Goal: Task Accomplishment & Management: Use online tool/utility

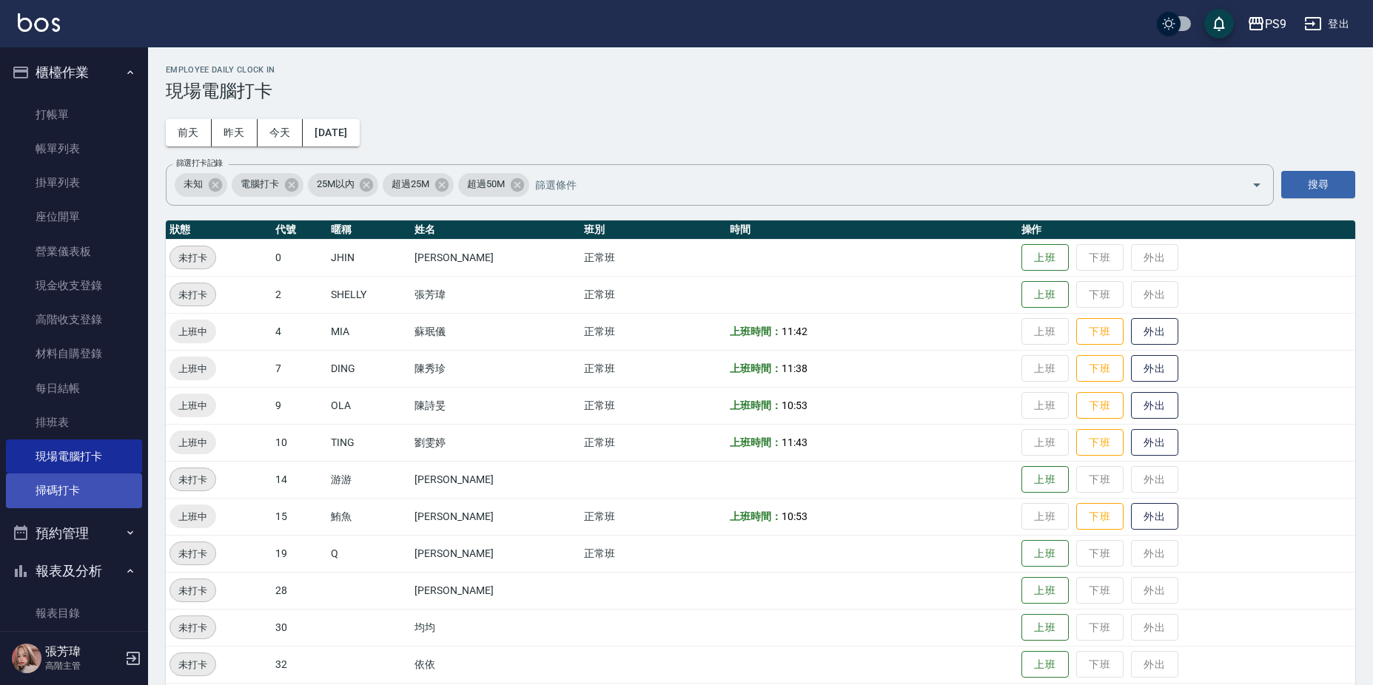
click at [59, 498] on link "掃碼打卡" at bounding box center [74, 491] width 136 height 34
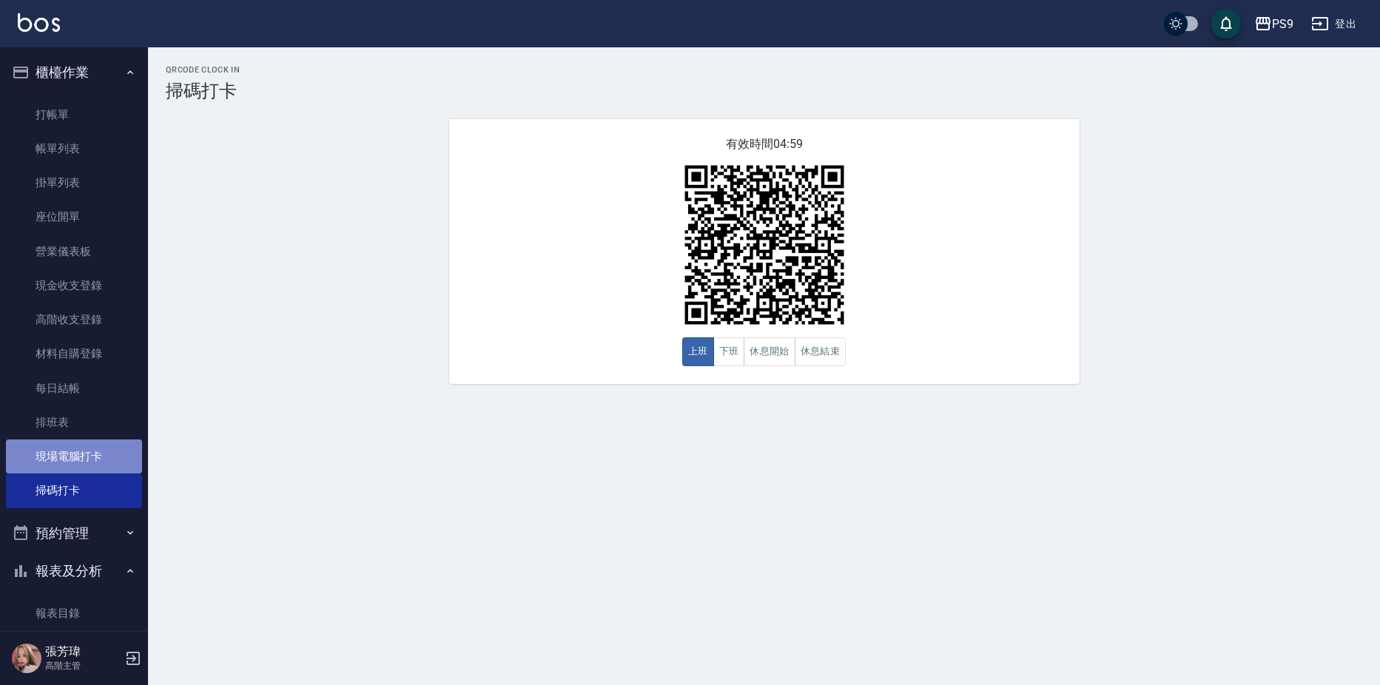
click at [76, 456] on link "現場電腦打卡" at bounding box center [74, 457] width 136 height 34
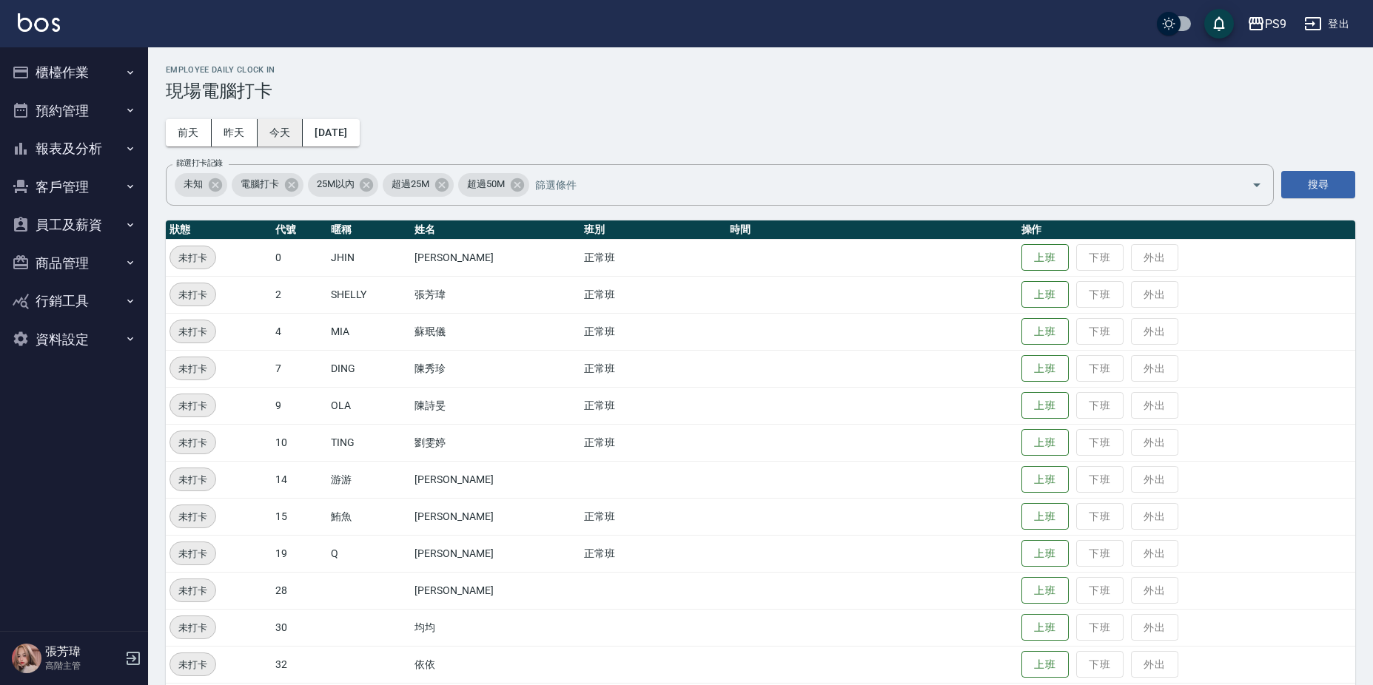
click at [271, 135] on button "今天" at bounding box center [281, 132] width 46 height 27
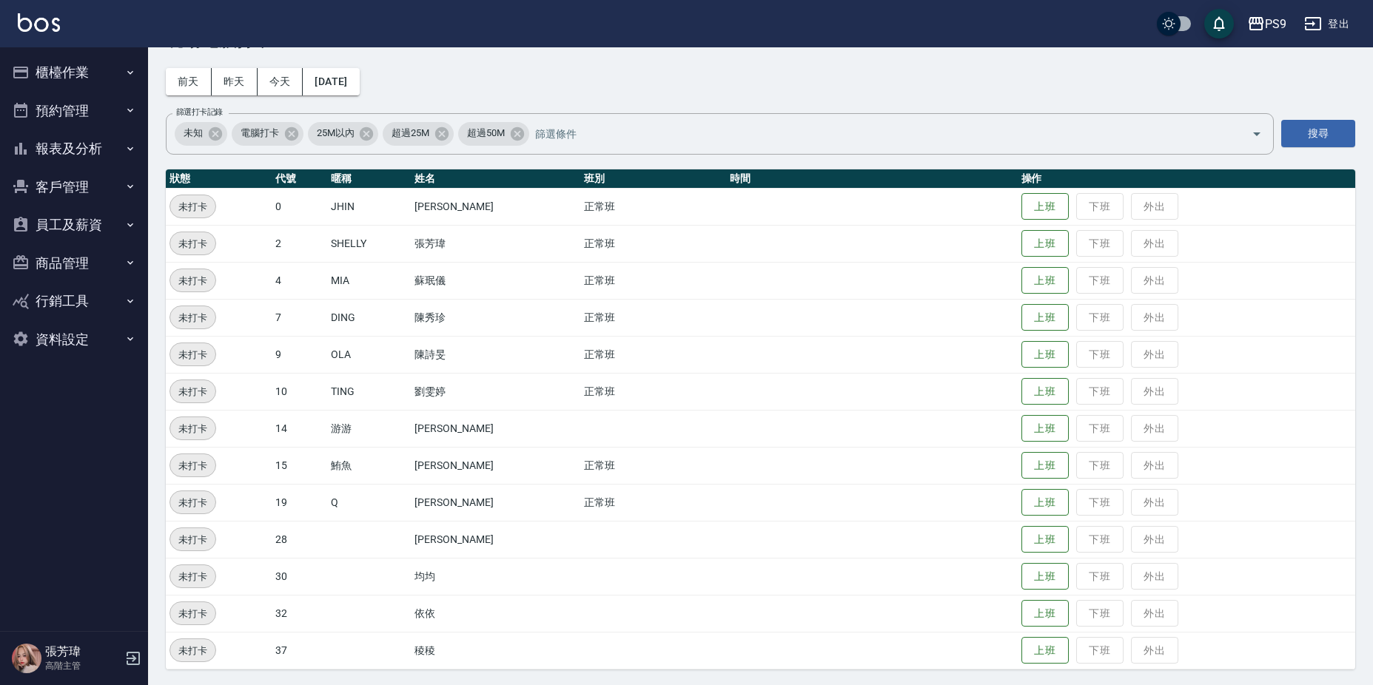
scroll to position [53, 0]
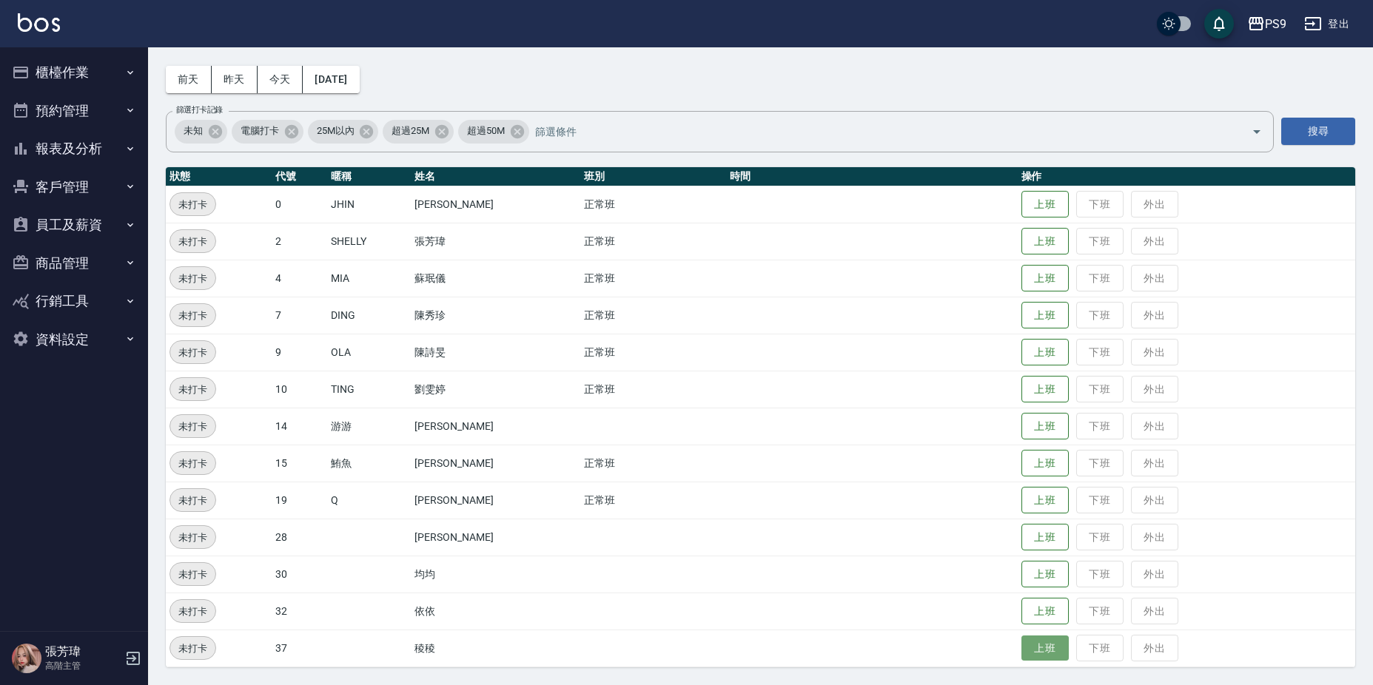
click at [1021, 639] on button "上班" at bounding box center [1044, 649] width 47 height 26
click at [1035, 358] on button "上班" at bounding box center [1044, 353] width 47 height 26
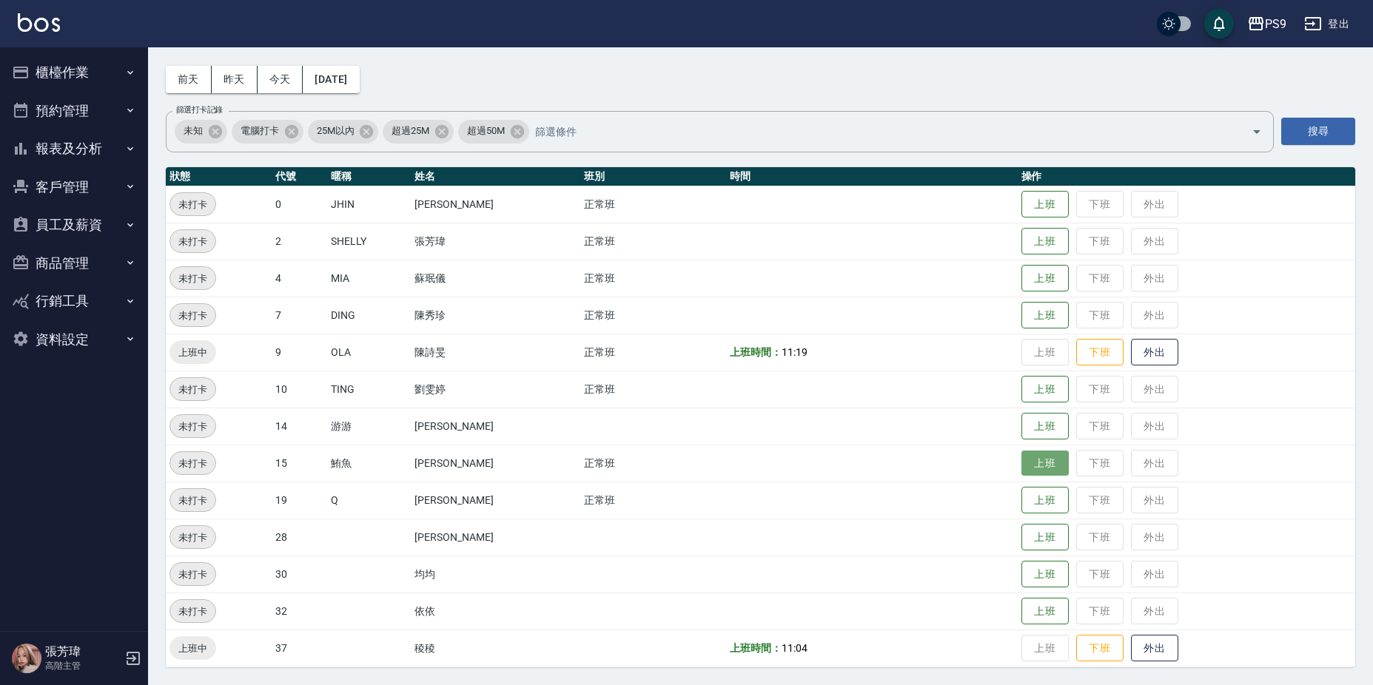
click at [1021, 466] on button "上班" at bounding box center [1044, 464] width 47 height 26
click at [1024, 277] on button "上班" at bounding box center [1044, 279] width 47 height 26
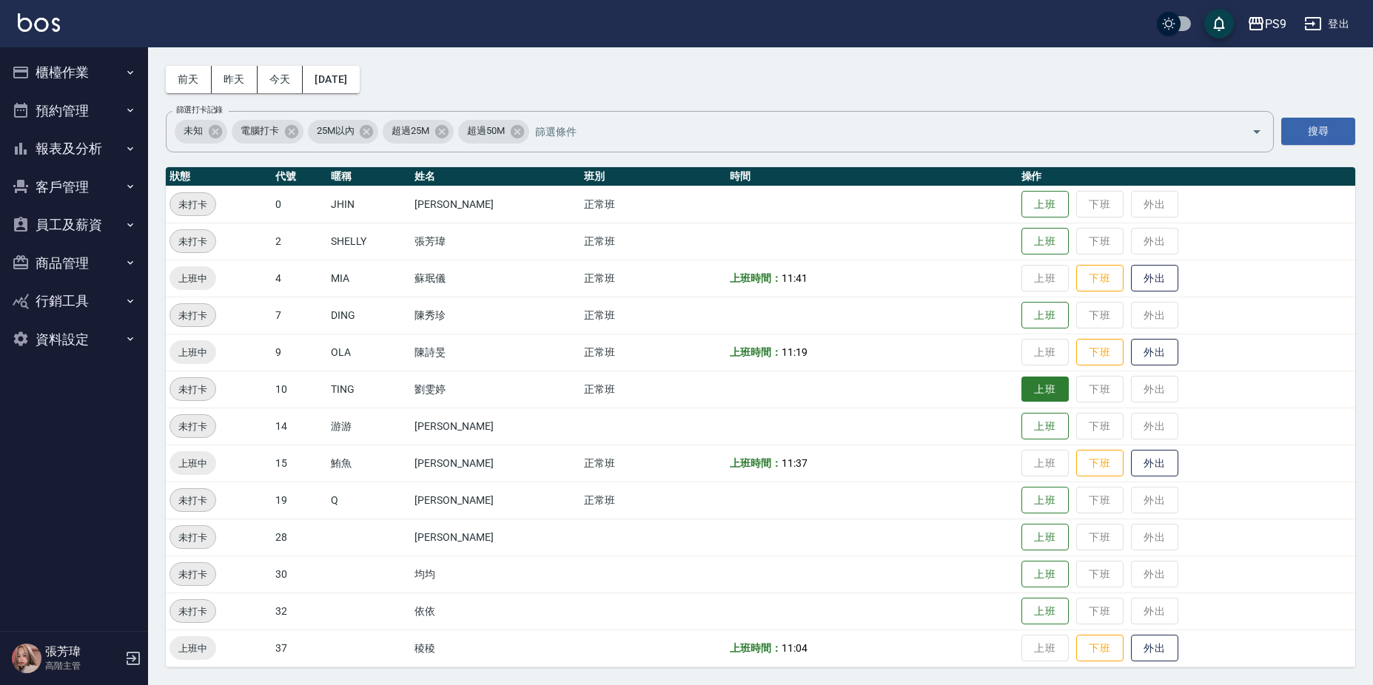
click at [1045, 391] on button "上班" at bounding box center [1044, 390] width 47 height 26
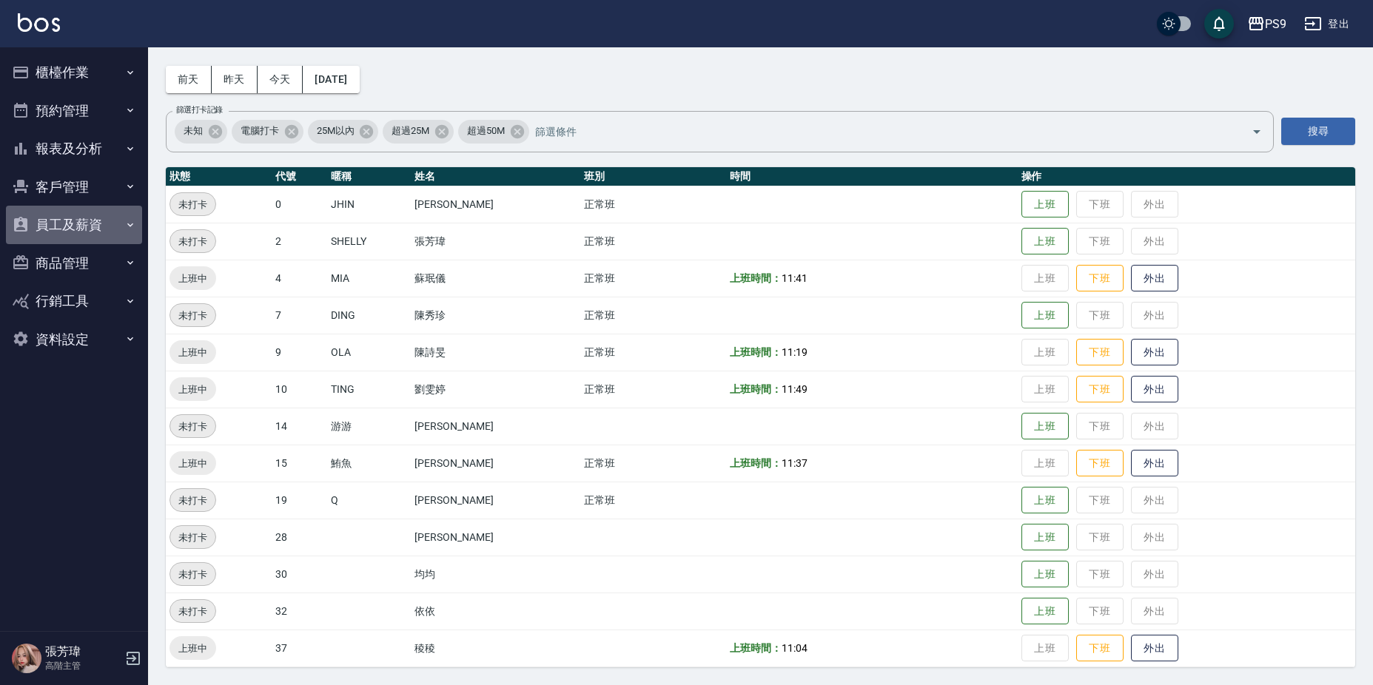
click at [61, 221] on button "員工及薪資" at bounding box center [74, 225] width 136 height 38
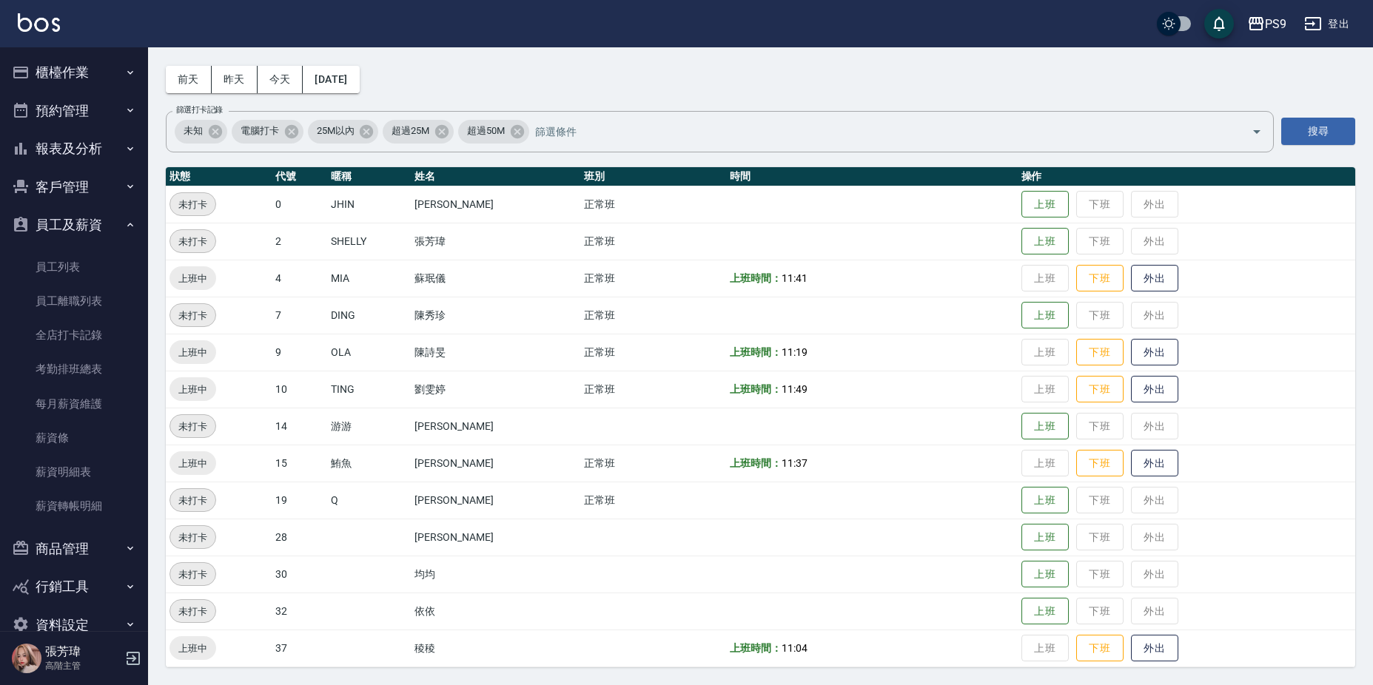
click at [84, 59] on button "櫃檯作業" at bounding box center [74, 72] width 136 height 38
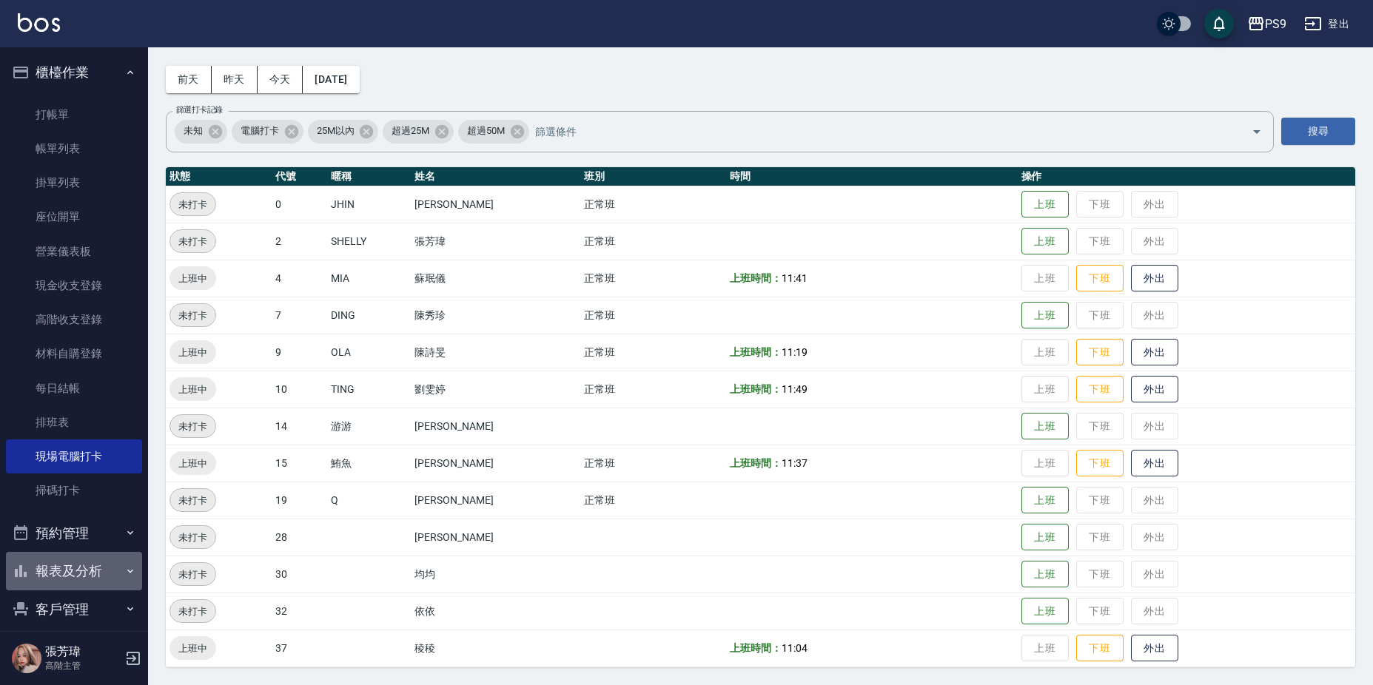
click at [81, 571] on button "報表及分析" at bounding box center [74, 571] width 136 height 38
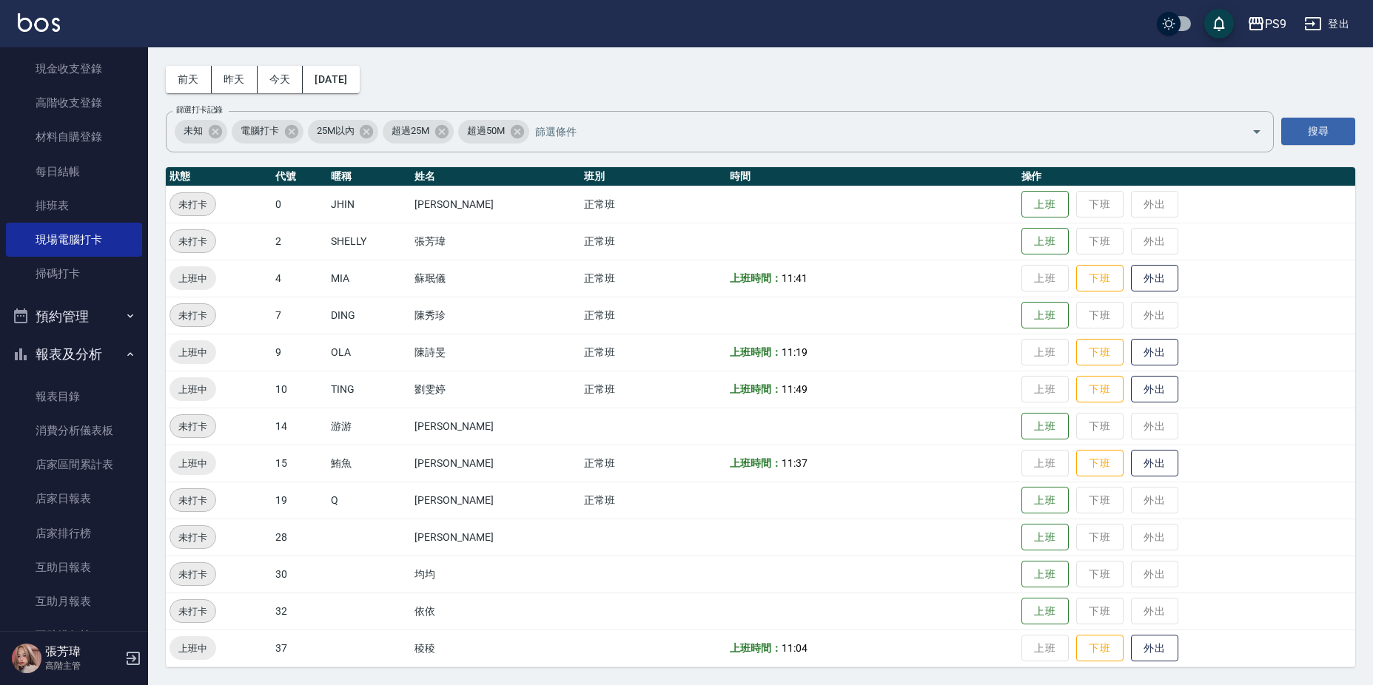
scroll to position [222, 0]
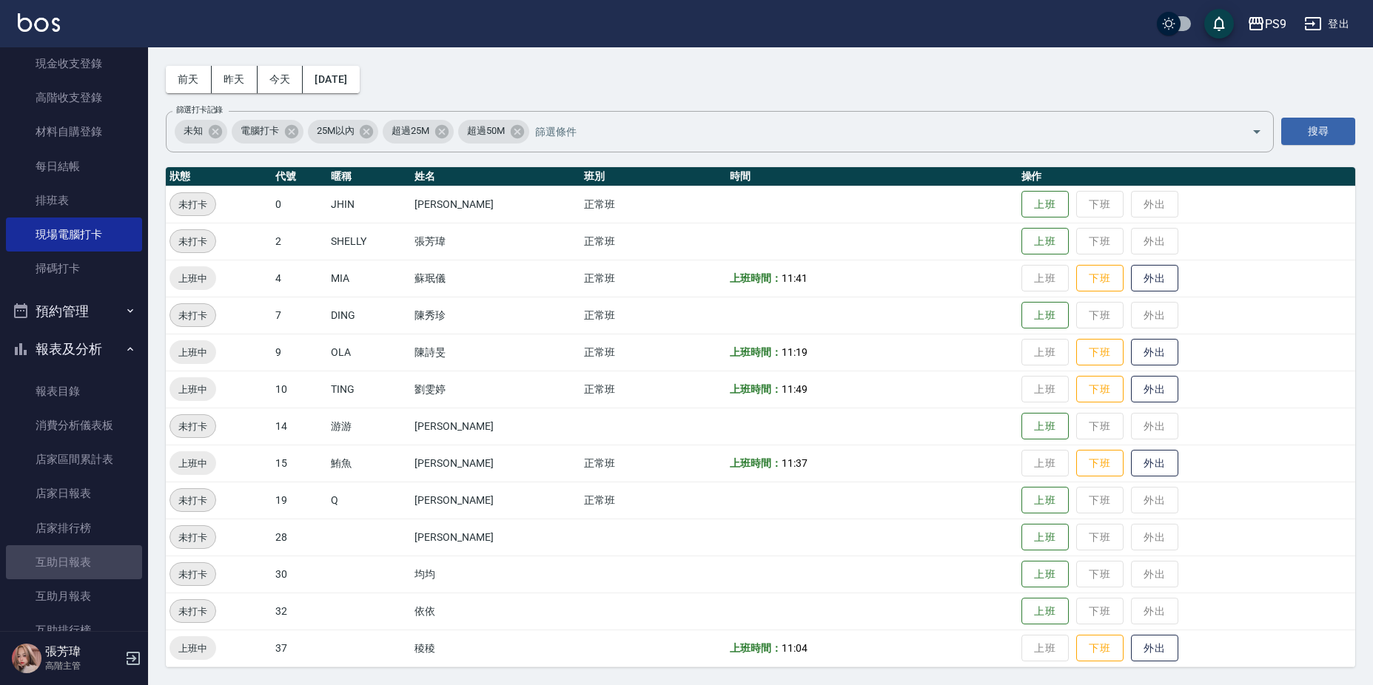
click at [81, 571] on link "互助日報表" at bounding box center [74, 562] width 136 height 34
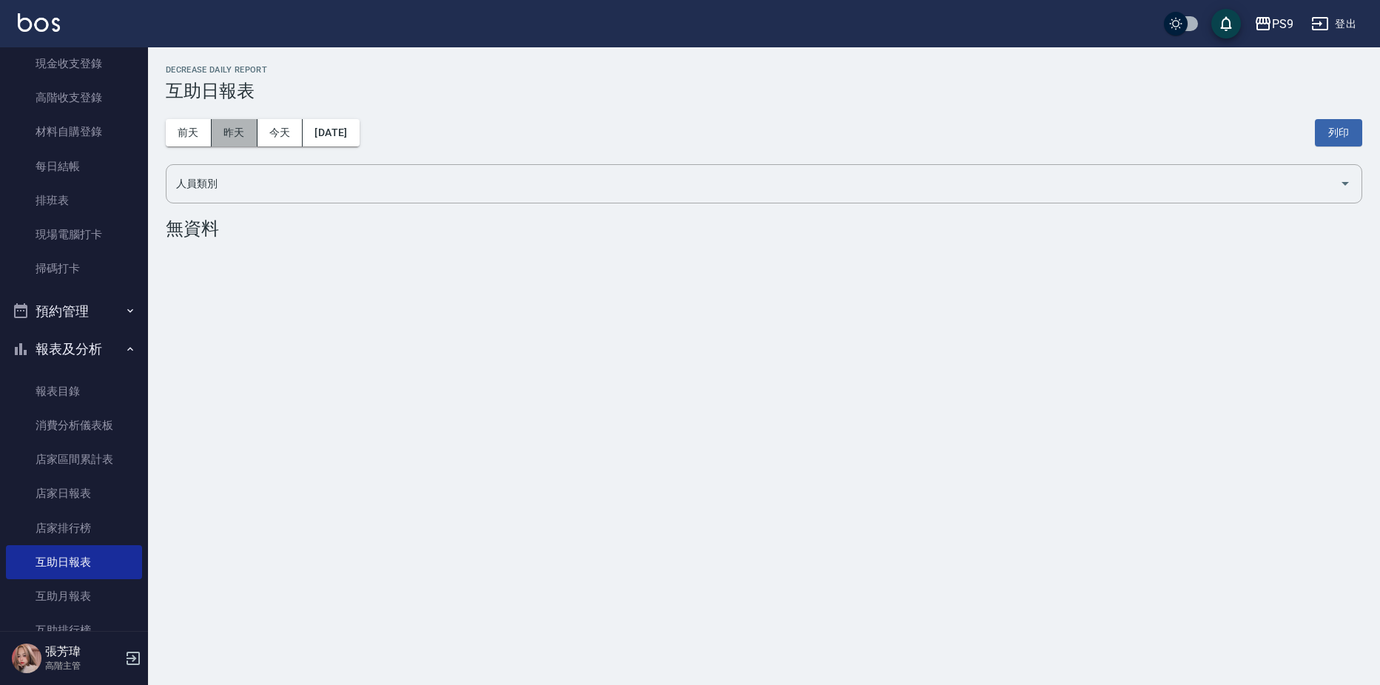
click at [238, 133] on button "昨天" at bounding box center [235, 132] width 46 height 27
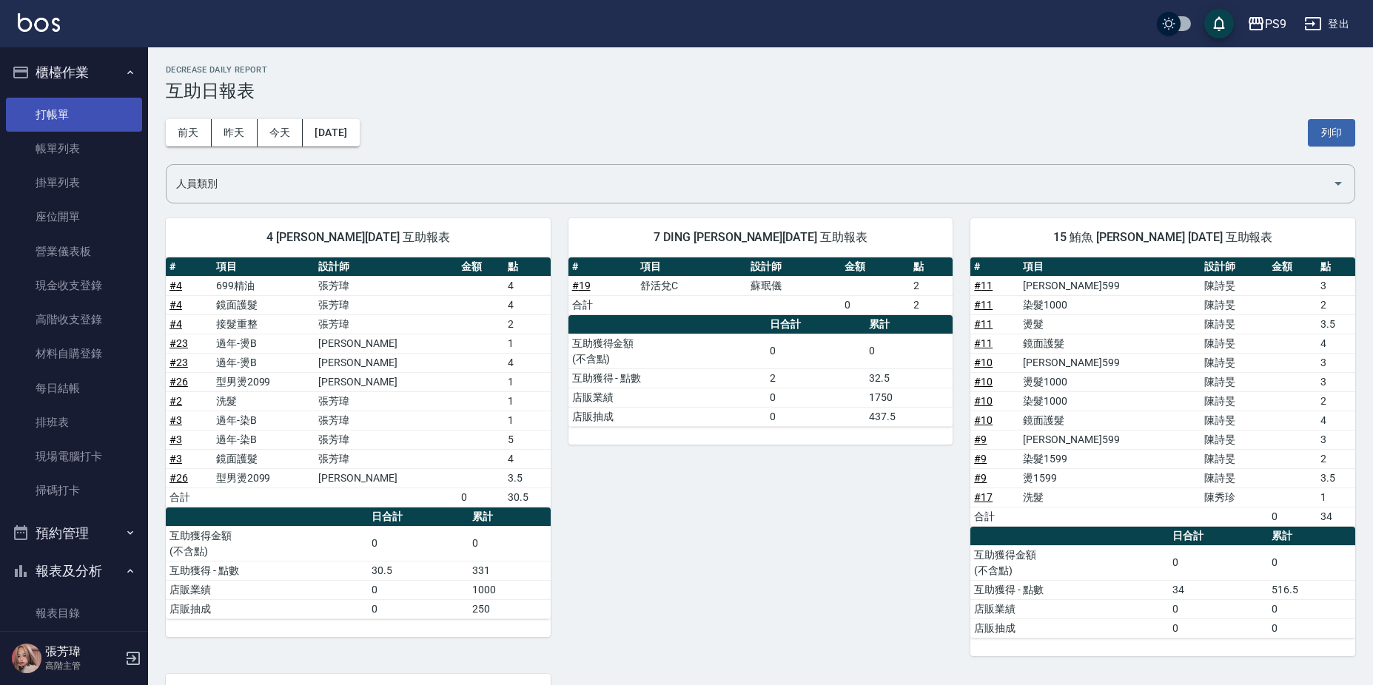
click at [73, 110] on link "打帳單" at bounding box center [74, 115] width 136 height 34
